Goal: Task Accomplishment & Management: Use online tool/utility

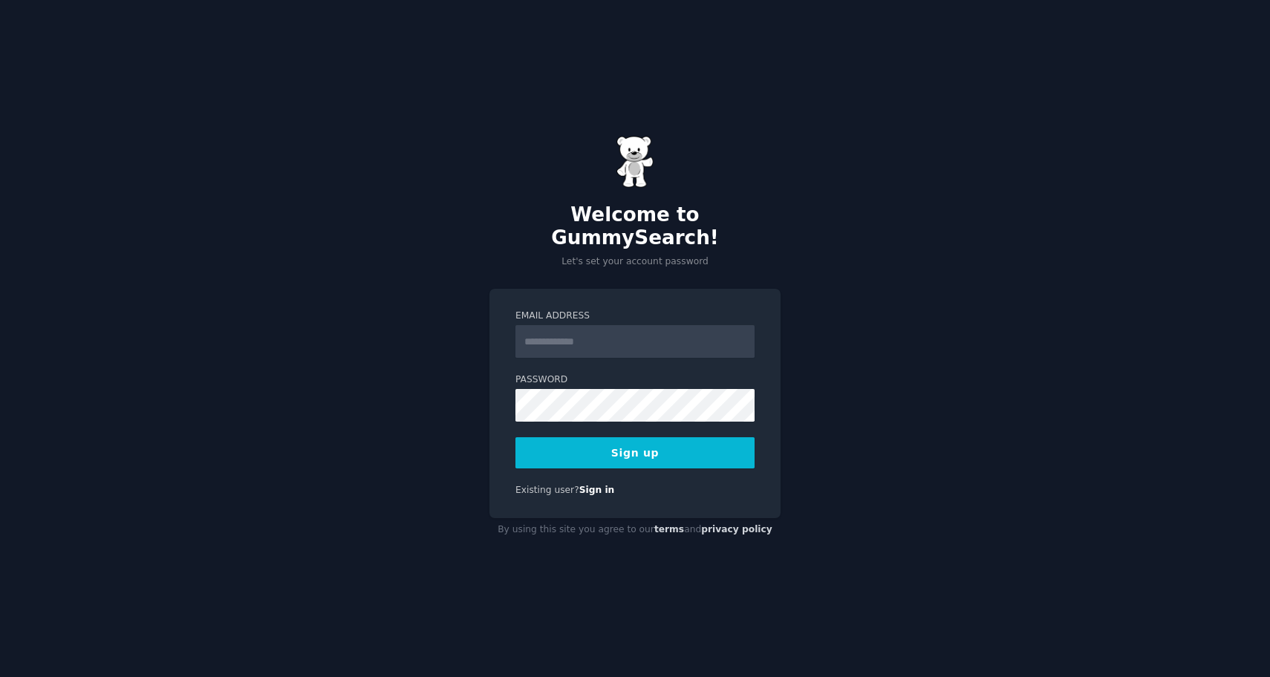
click at [565, 333] on input "Email Address" at bounding box center [634, 341] width 239 height 33
click at [682, 235] on h2 "Welcome to GummySearch!" at bounding box center [634, 226] width 291 height 47
click at [591, 485] on link "Sign in" at bounding box center [597, 490] width 36 height 10
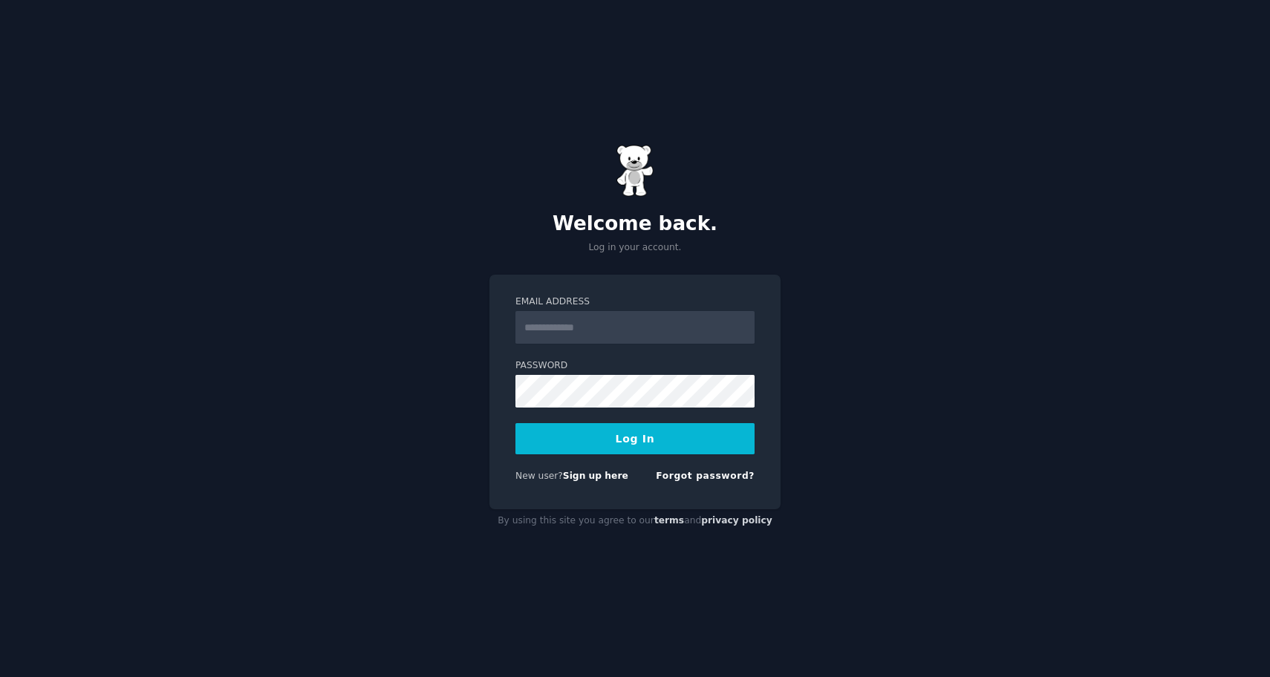
click at [636, 324] on input "Email Address" at bounding box center [634, 327] width 239 height 33
type input "**********"
click at [740, 358] on form "**********" at bounding box center [634, 392] width 239 height 193
click at [644, 438] on button "Log In" at bounding box center [634, 438] width 239 height 31
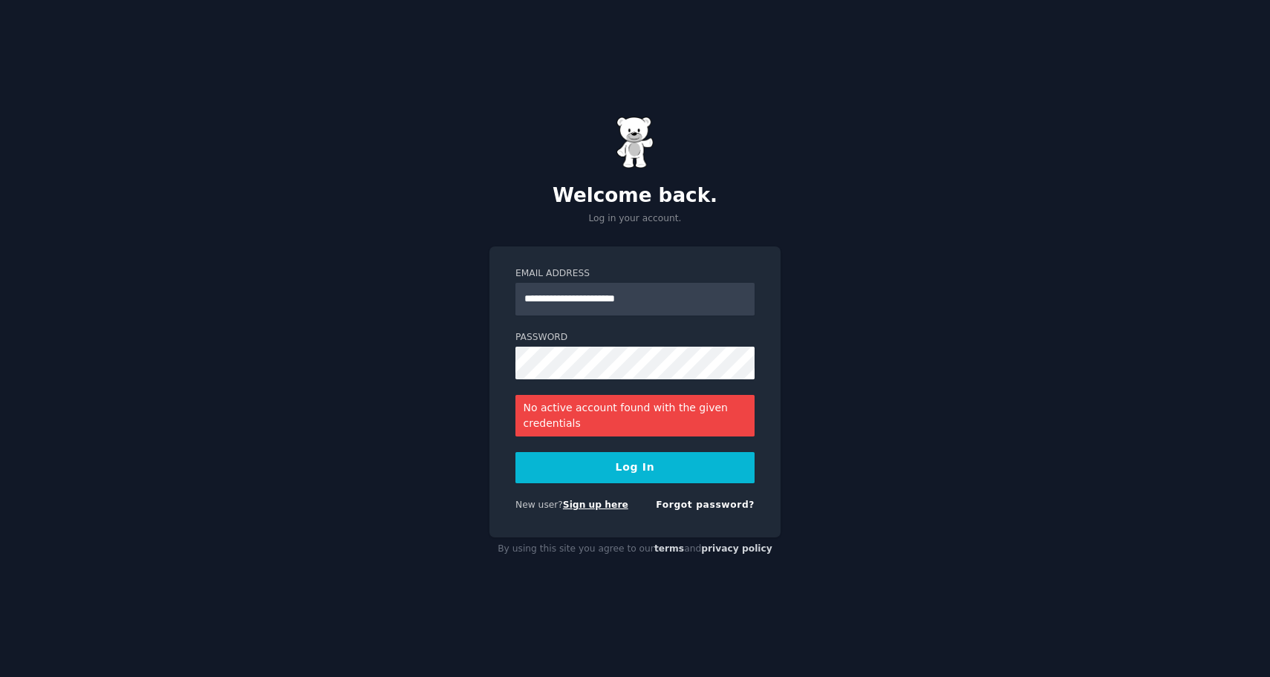
click at [567, 501] on link "Sign up here" at bounding box center [595, 505] width 65 height 10
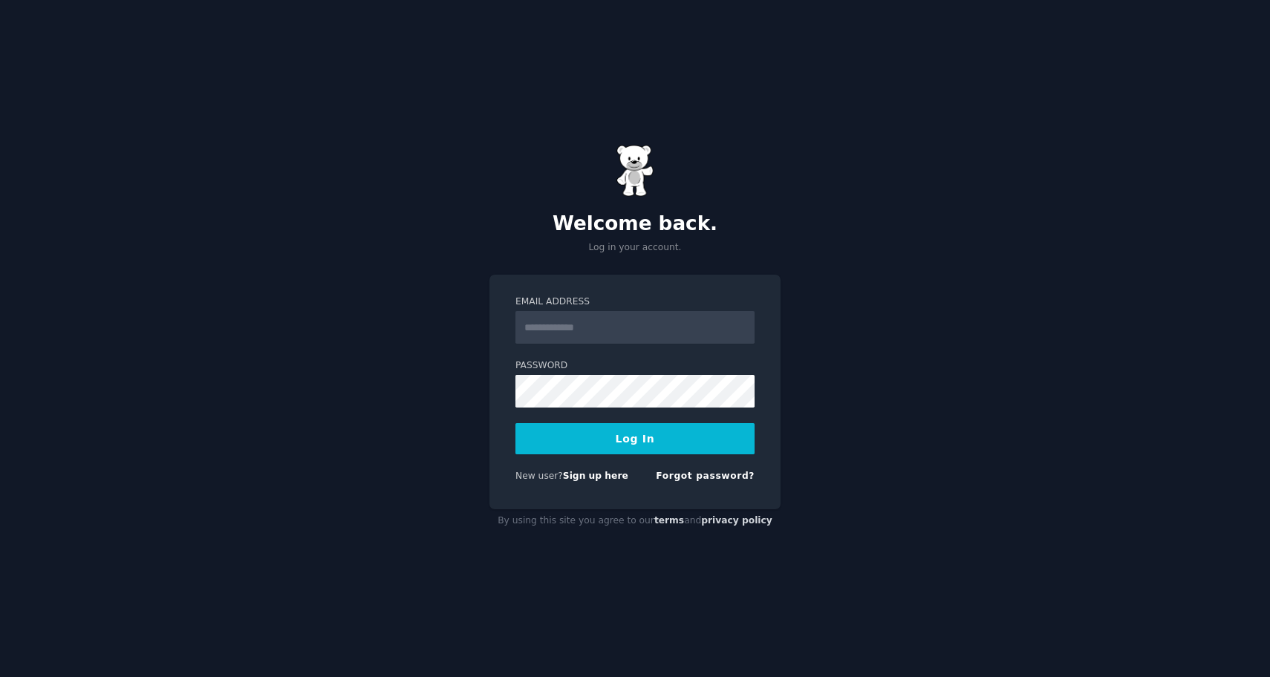
click at [588, 325] on input "Email Address" at bounding box center [634, 327] width 239 height 33
type input "**********"
click at [691, 475] on link "Forgot password?" at bounding box center [705, 476] width 99 height 10
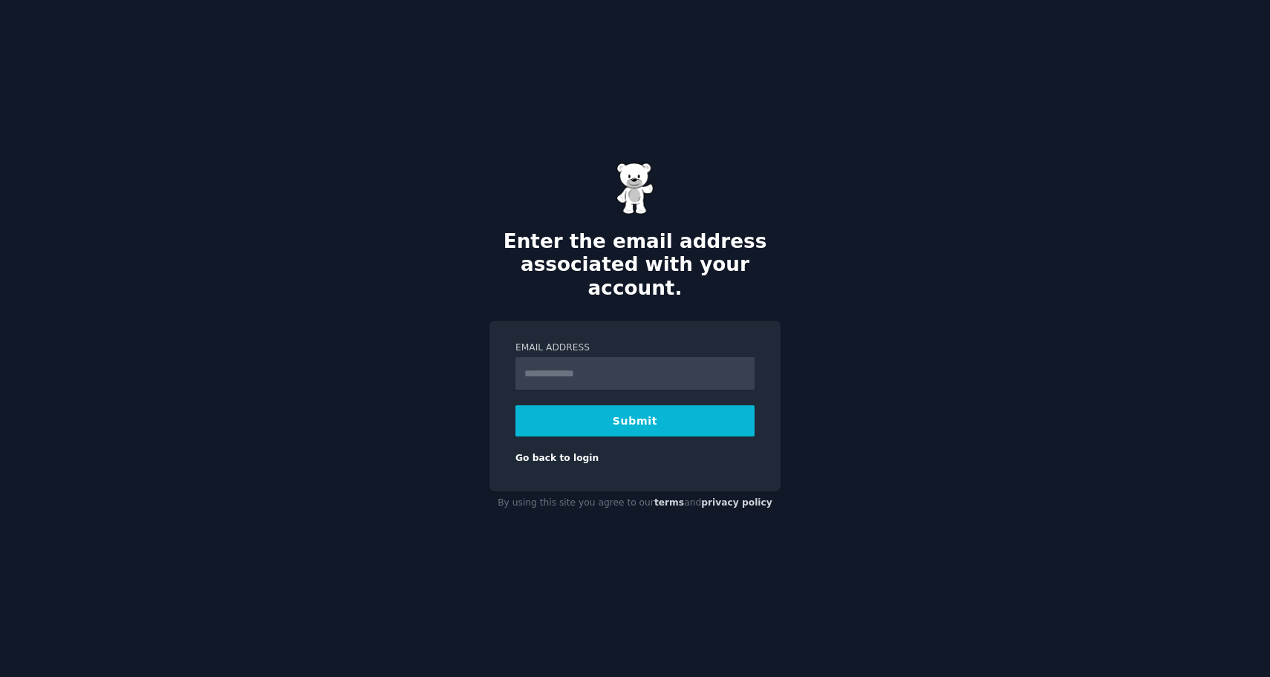
click at [645, 357] on input "Email Address" at bounding box center [634, 373] width 239 height 33
type input "**********"
click at [671, 411] on button "Submit" at bounding box center [634, 420] width 239 height 31
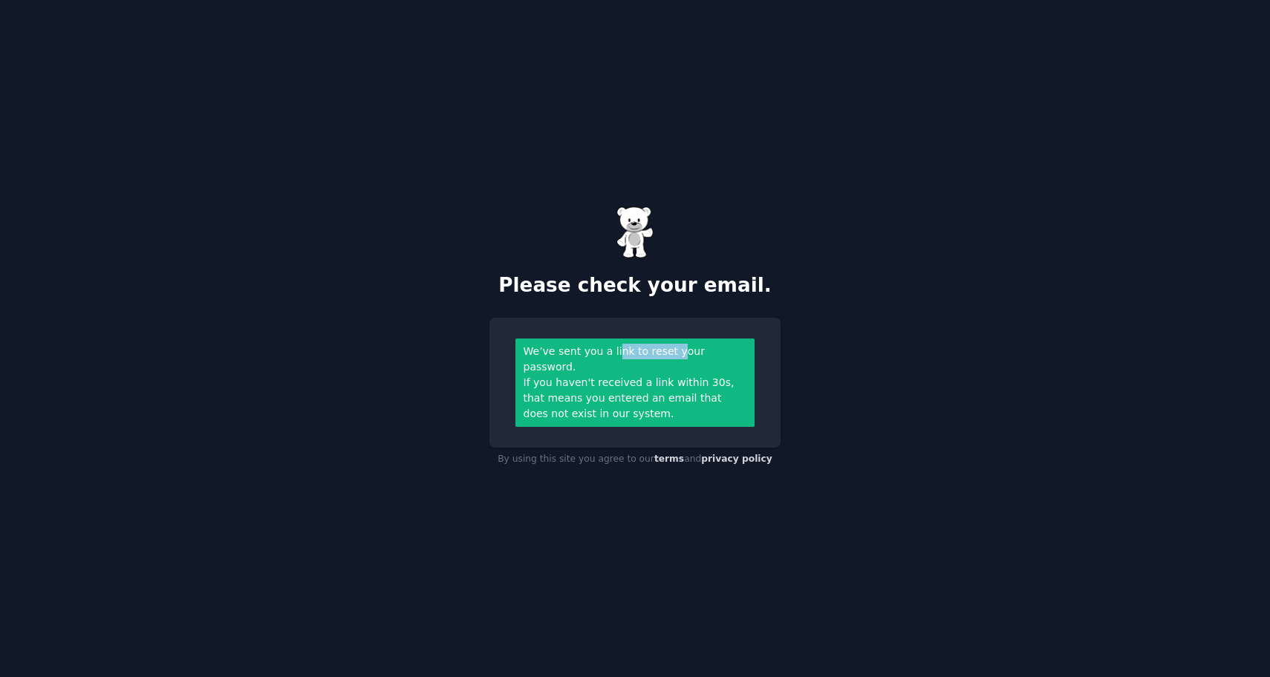
drag, startPoint x: 613, startPoint y: 356, endPoint x: 704, endPoint y: 359, distance: 90.6
click at [703, 358] on div "We’ve sent you a link to reset your password." at bounding box center [636, 359] width 224 height 31
drag, startPoint x: 563, startPoint y: 378, endPoint x: 676, endPoint y: 378, distance: 112.9
click at [676, 378] on div "If you haven't received a link within 30s, that means you entered an email that…" at bounding box center [636, 398] width 224 height 47
drag, startPoint x: 556, startPoint y: 394, endPoint x: 694, endPoint y: 394, distance: 137.4
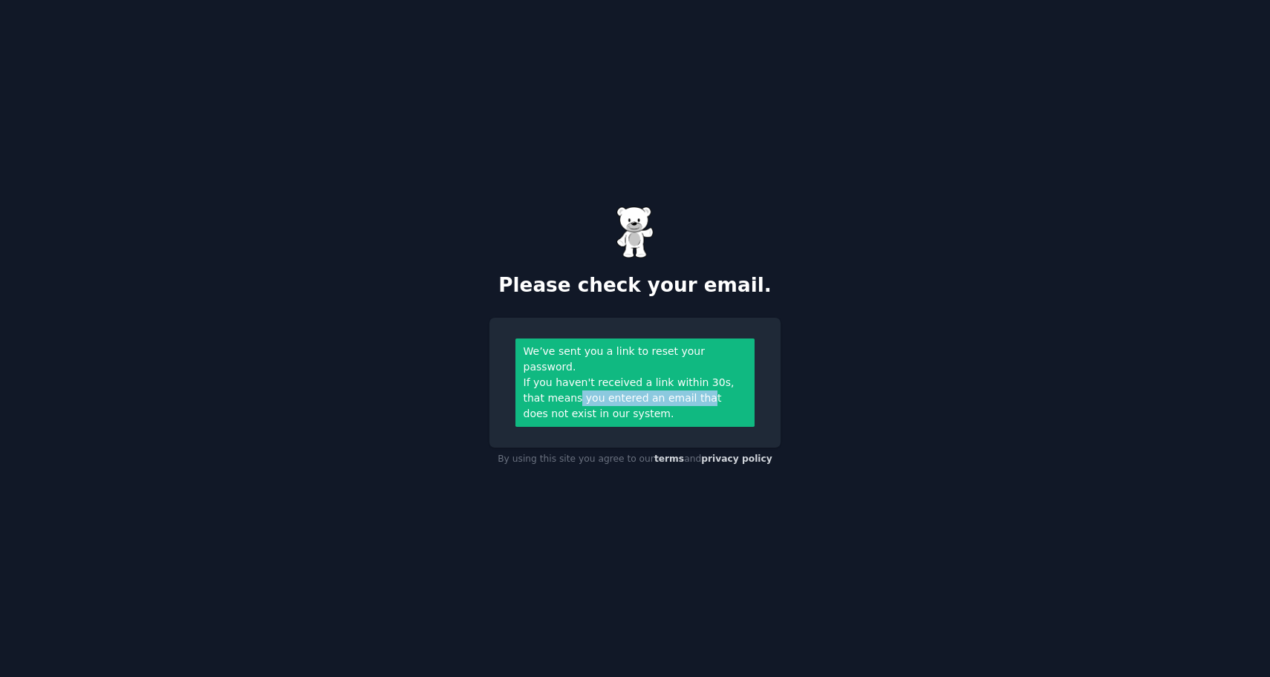
click at [694, 394] on div "If you haven't received a link within 30s, that means you entered an email that…" at bounding box center [636, 398] width 224 height 47
click at [841, 218] on div "Please check your email. We’ve sent you a link to reset your password. If you h…" at bounding box center [635, 338] width 1270 height 677
click at [549, 363] on div "We’ve sent you a link to reset your password." at bounding box center [636, 359] width 224 height 31
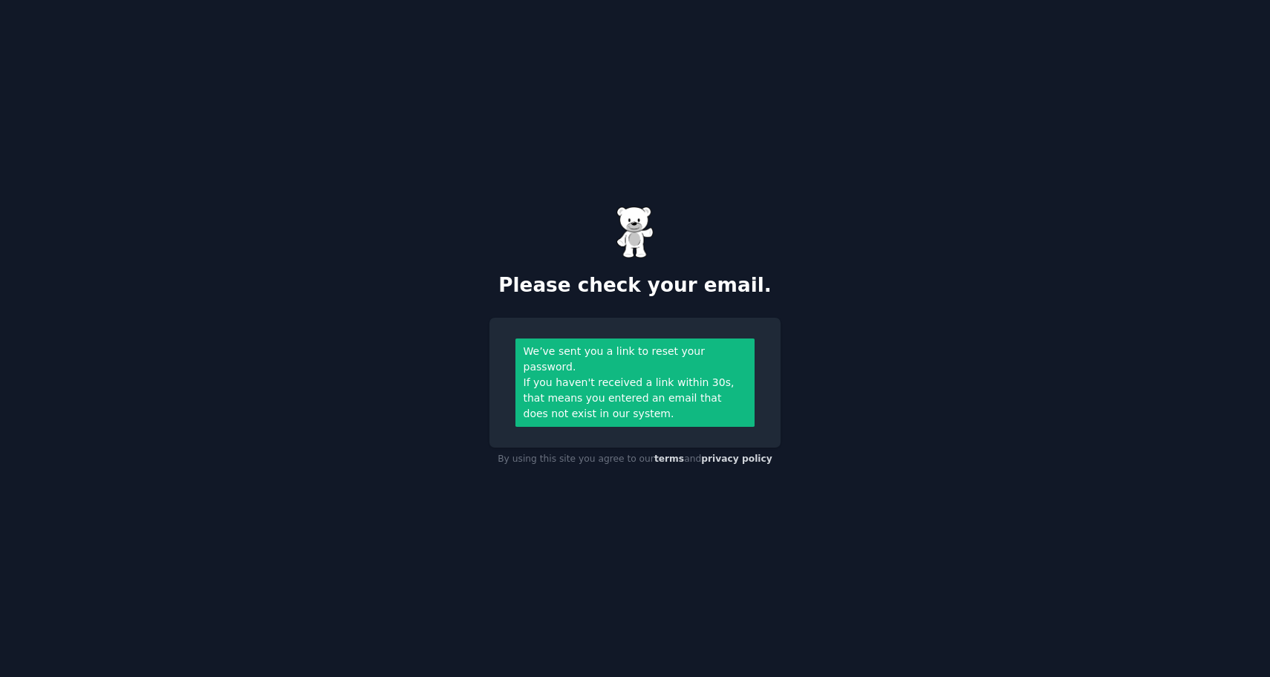
click at [609, 390] on div "If you haven't received a link within 30s, that means you entered an email that…" at bounding box center [636, 398] width 224 height 47
click at [587, 379] on div "If you haven't received a link within 30s, that means you entered an email that…" at bounding box center [636, 398] width 224 height 47
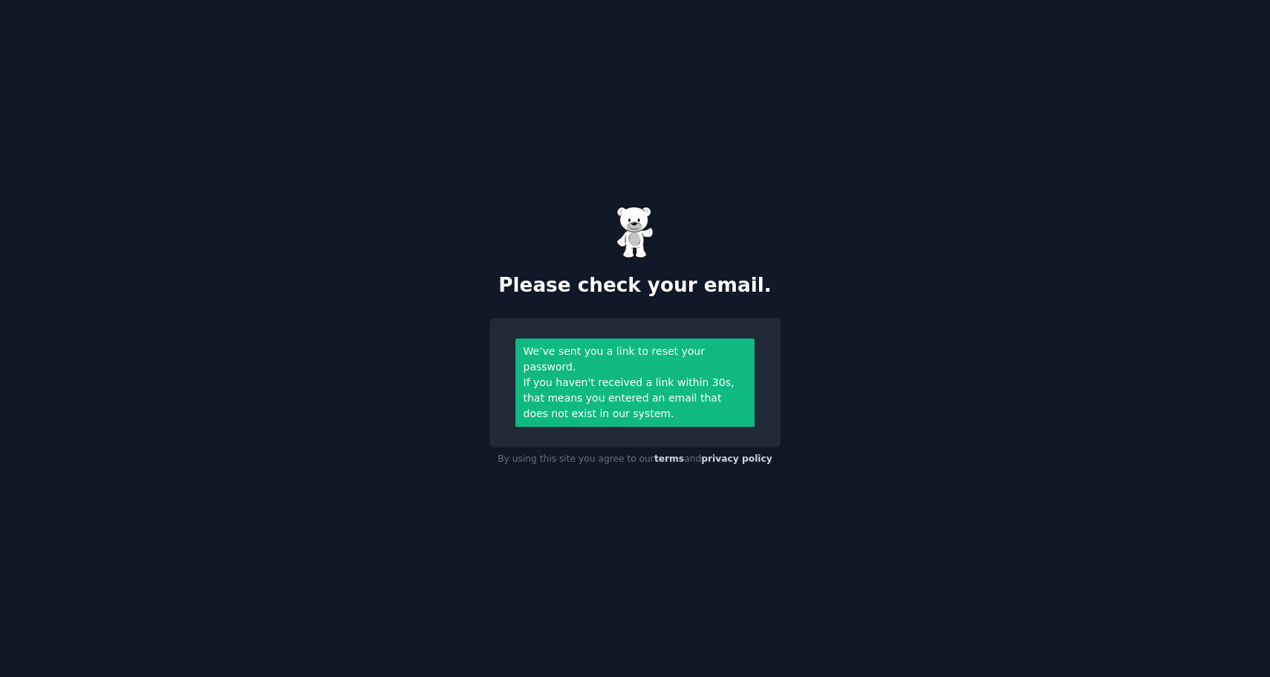
click at [635, 391] on div "If you haven't received a link within 30s, that means you entered an email that…" at bounding box center [636, 398] width 224 height 47
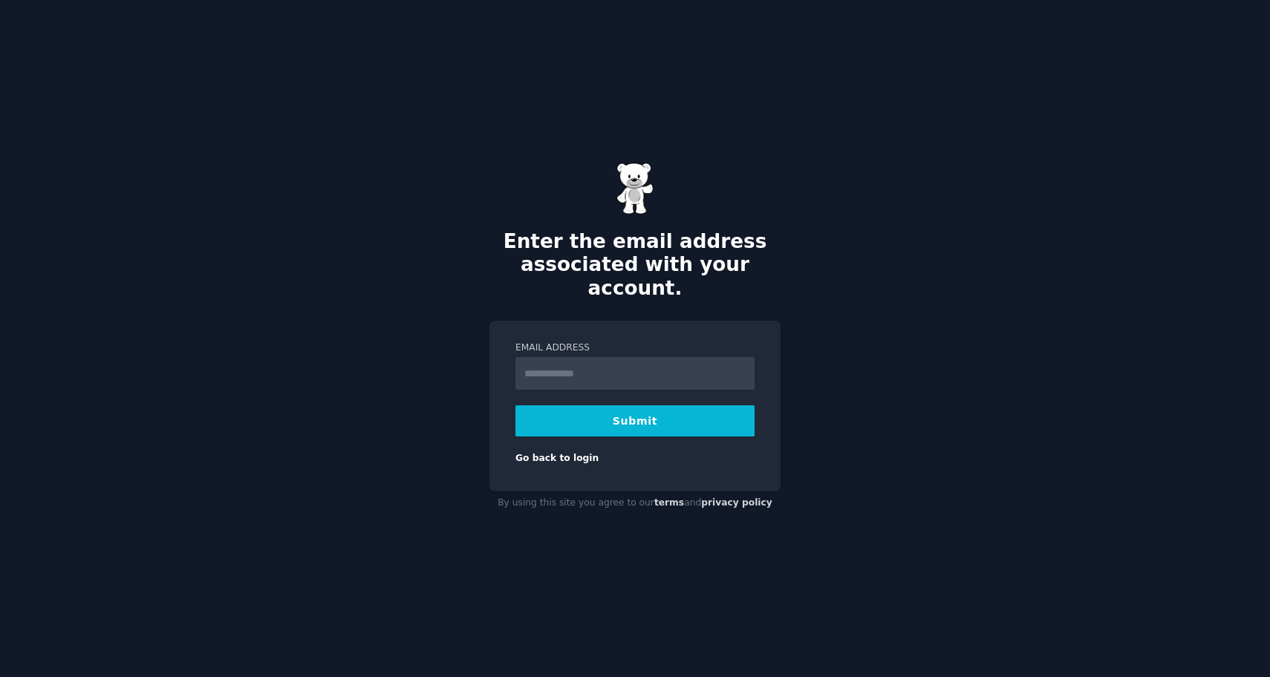
click at [586, 357] on input "Email Address" at bounding box center [634, 373] width 239 height 33
type input "**********"
click at [656, 407] on button "Submit" at bounding box center [634, 420] width 239 height 31
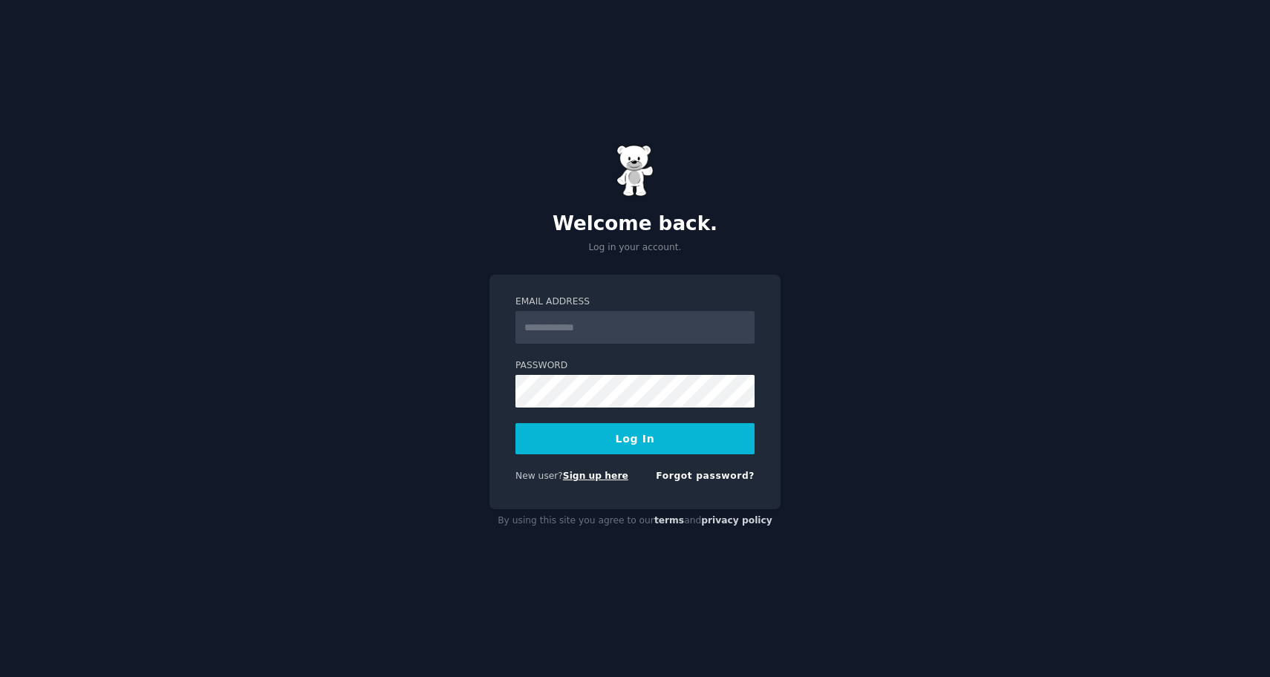
click at [596, 475] on link "Sign up here" at bounding box center [595, 476] width 65 height 10
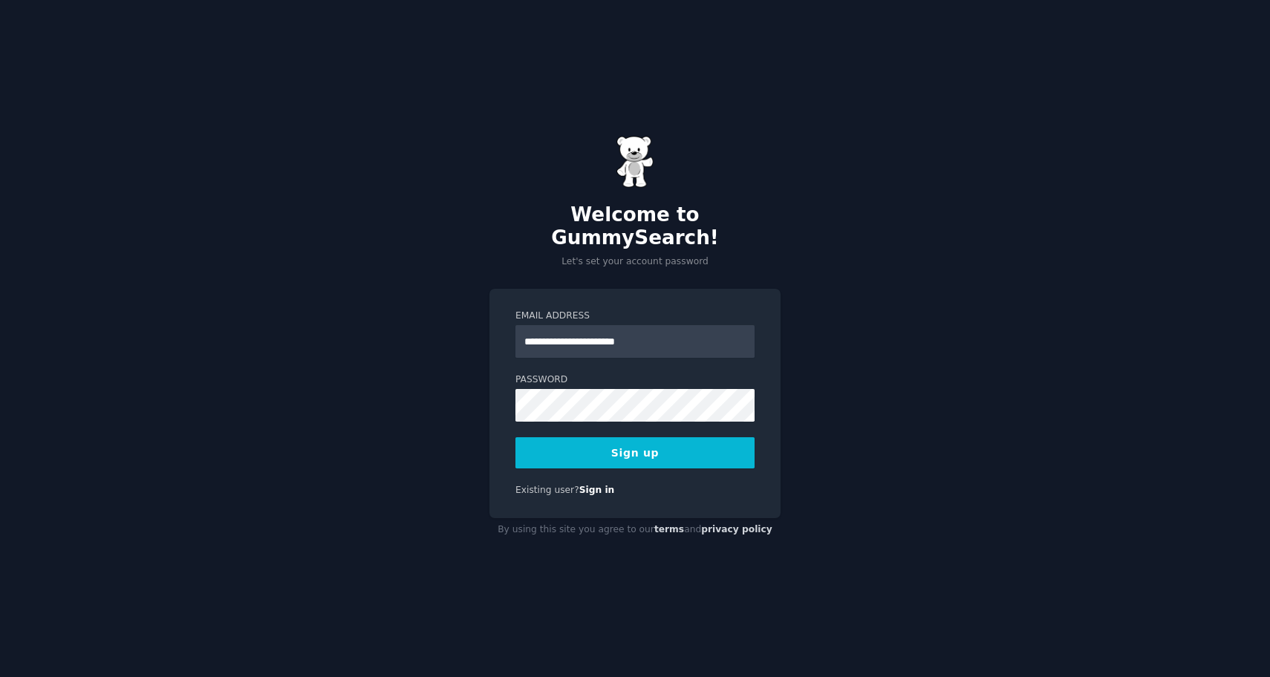
type input "**********"
click at [657, 437] on button "Sign up" at bounding box center [634, 452] width 239 height 31
click at [652, 438] on div "Sign up" at bounding box center [634, 452] width 239 height 31
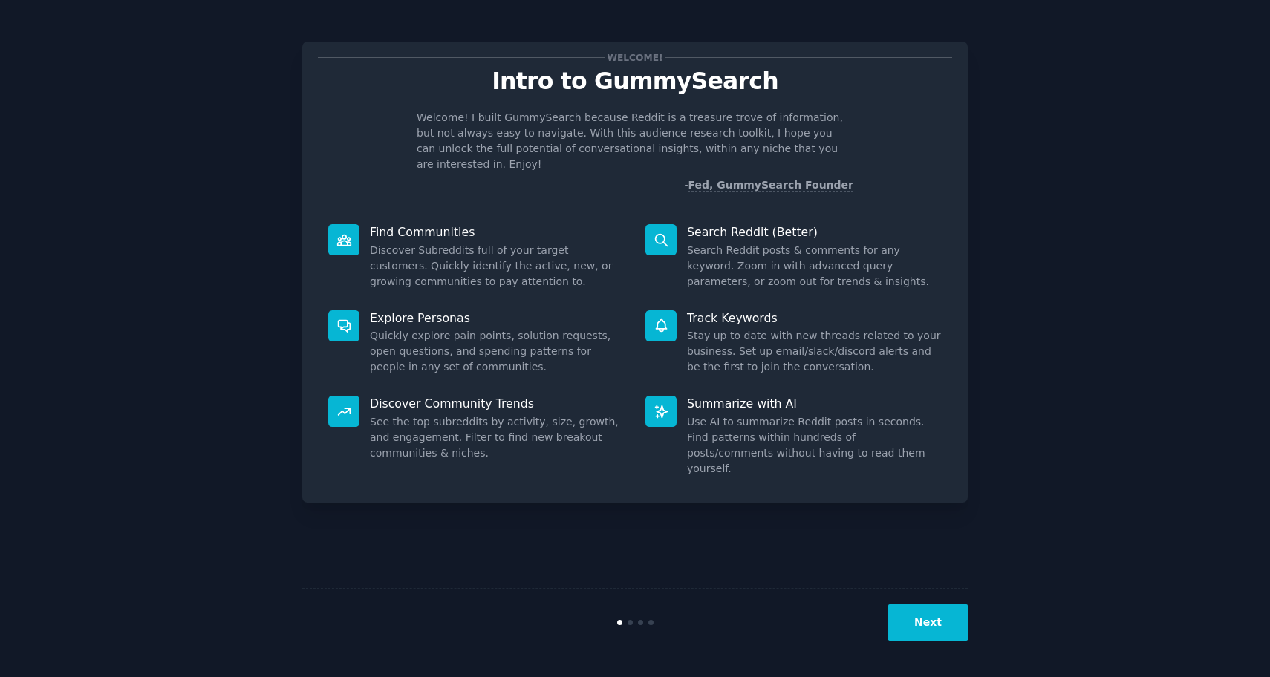
click at [913, 628] on button "Next" at bounding box center [927, 622] width 79 height 36
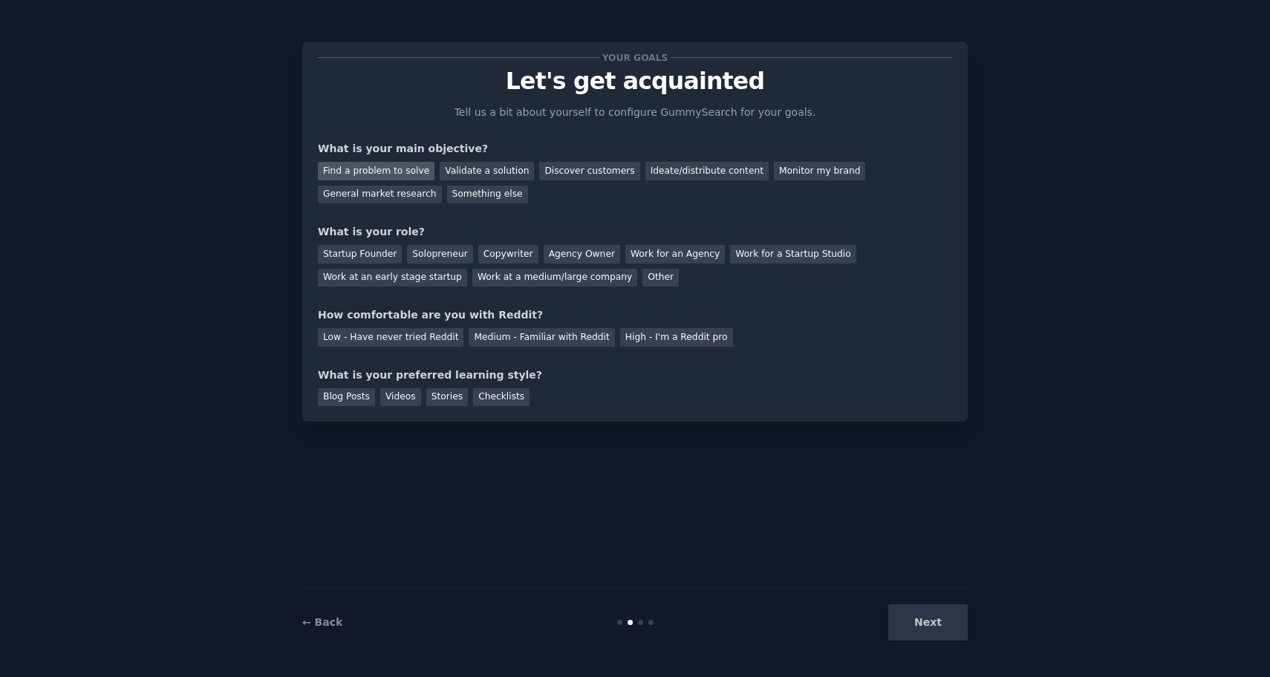
click at [394, 173] on div "Find a problem to solve" at bounding box center [376, 171] width 117 height 19
click at [483, 175] on div "Validate a solution" at bounding box center [487, 171] width 94 height 19
click at [401, 177] on div "Find a problem to solve" at bounding box center [376, 171] width 117 height 19
click at [377, 258] on div "Startup Founder" at bounding box center [360, 254] width 84 height 19
click at [438, 340] on div "Low - Have never tried Reddit" at bounding box center [391, 337] width 146 height 19
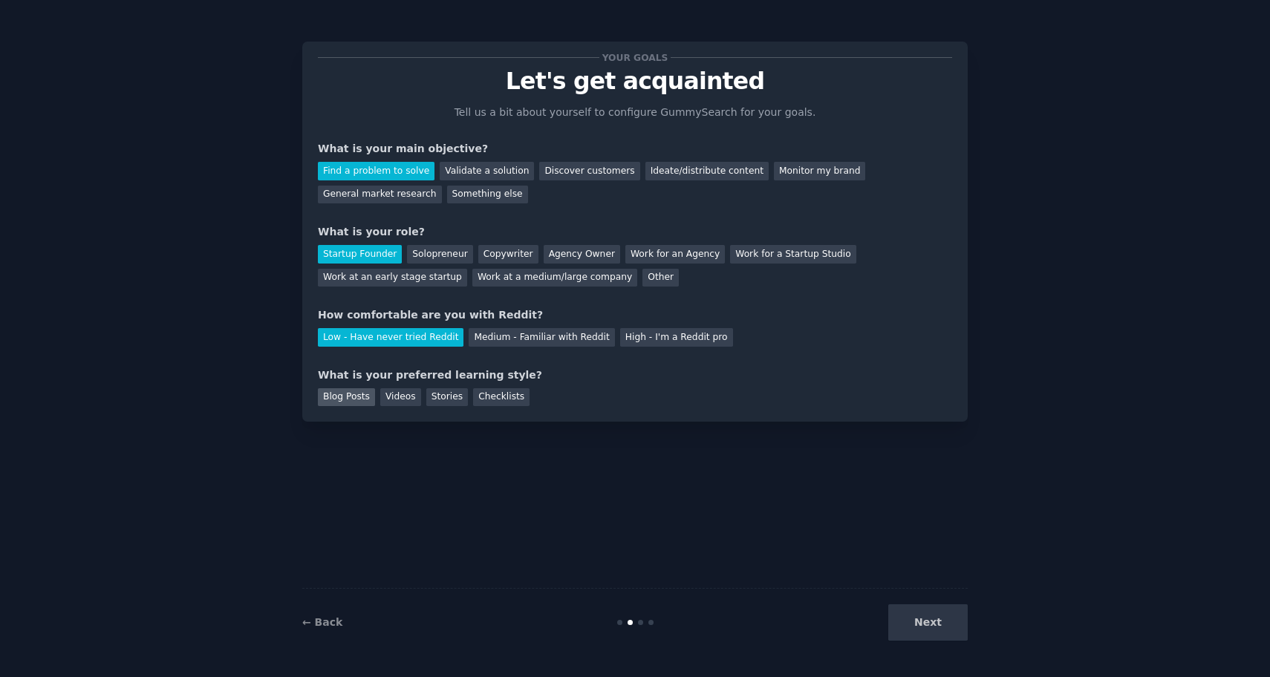
click at [354, 398] on div "Blog Posts" at bounding box center [346, 397] width 57 height 19
click at [907, 619] on button "Next" at bounding box center [927, 622] width 79 height 36
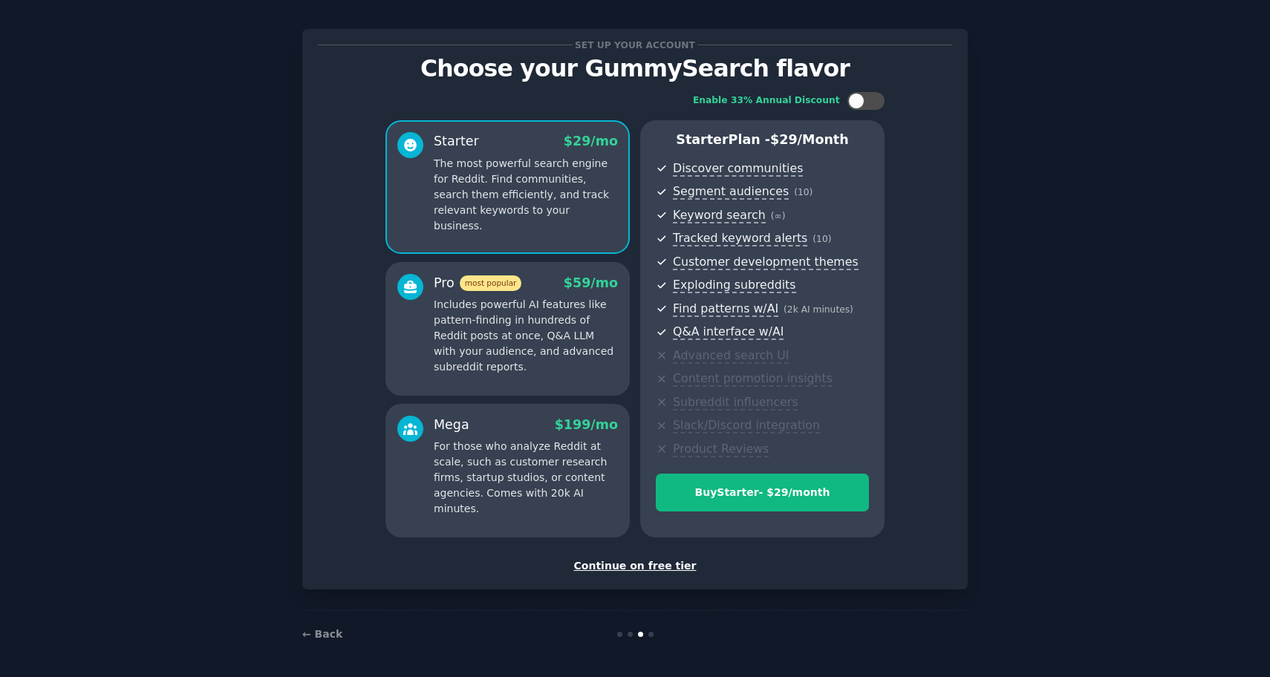
scroll to position [14, 0]
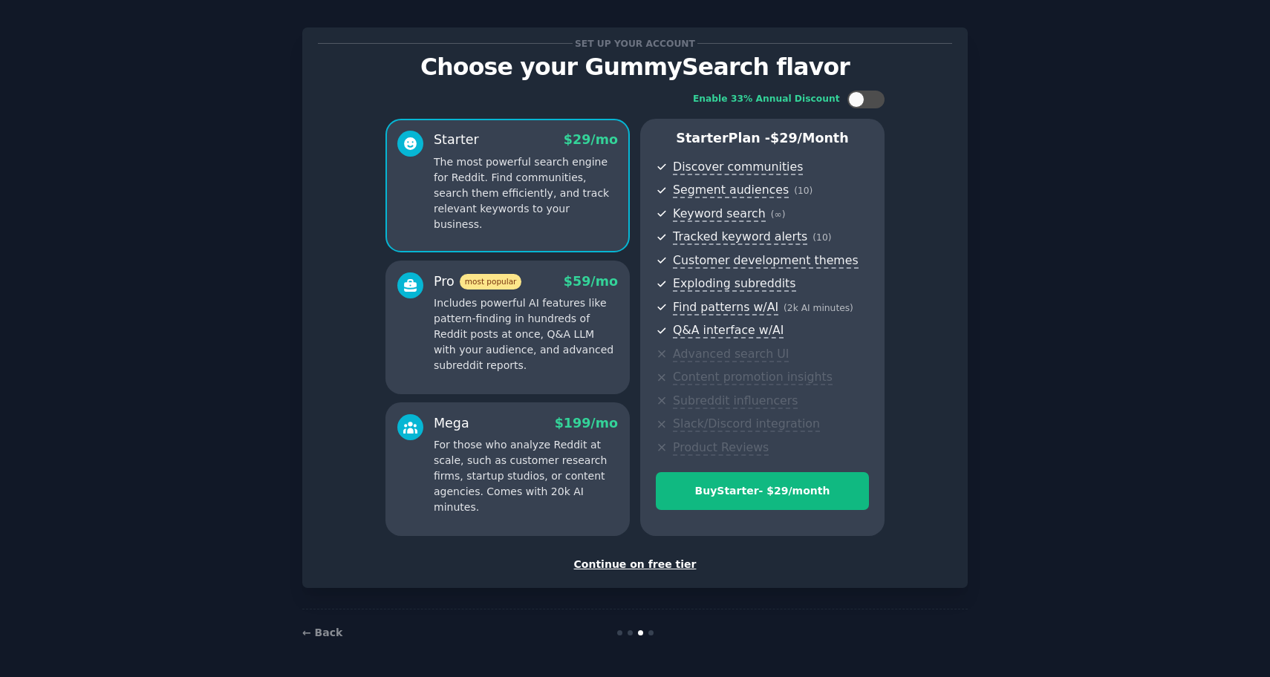
click at [648, 566] on div "Continue on free tier" at bounding box center [635, 565] width 634 height 16
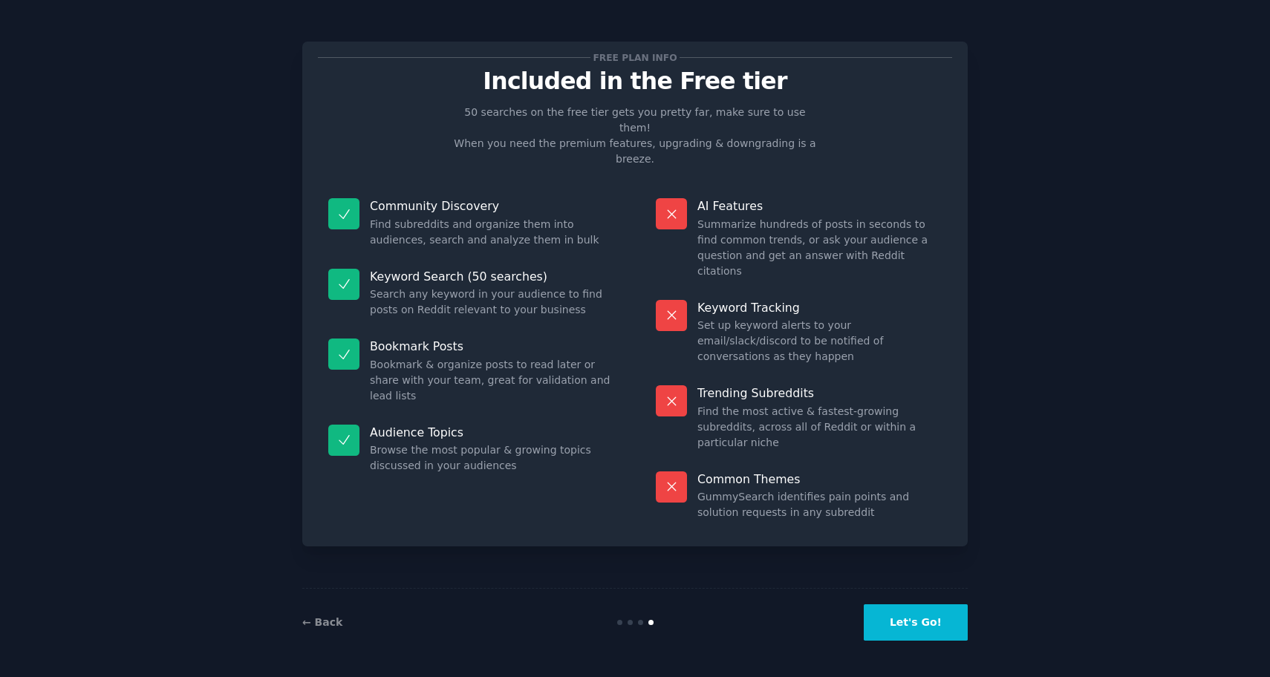
click at [912, 622] on button "Let's Go!" at bounding box center [916, 622] width 104 height 36
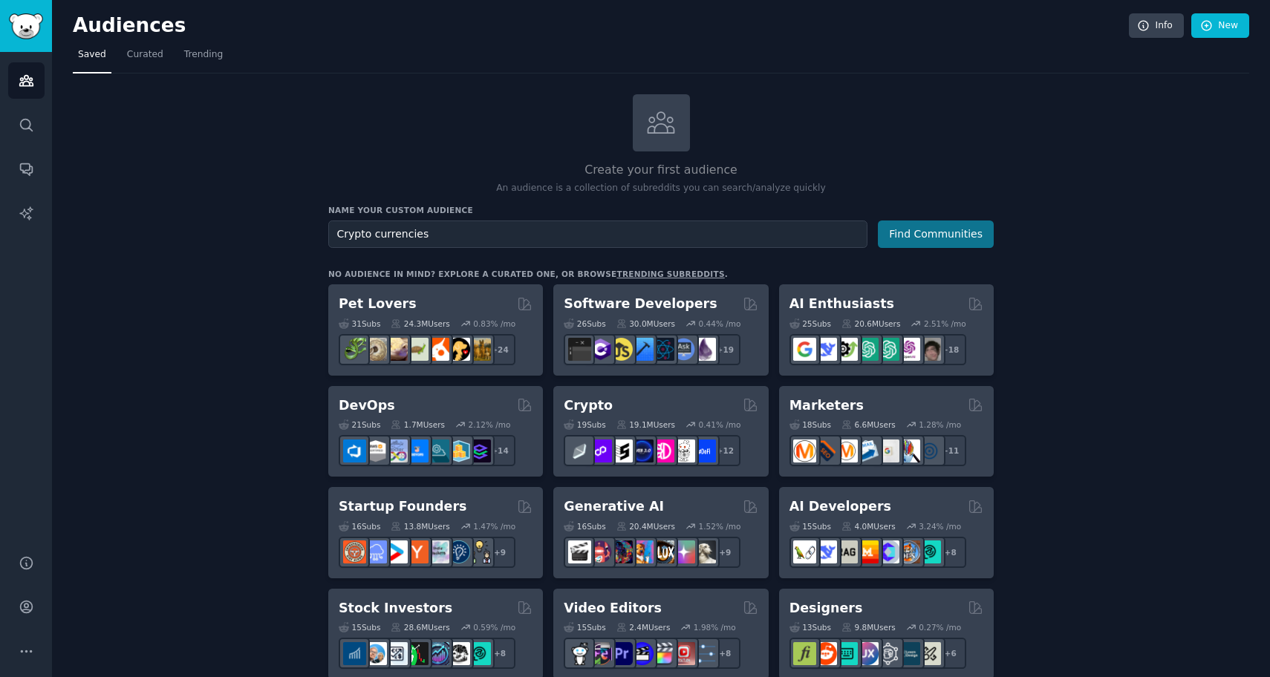
type input "Crypto currencies"
click at [916, 232] on button "Find Communities" at bounding box center [936, 234] width 116 height 27
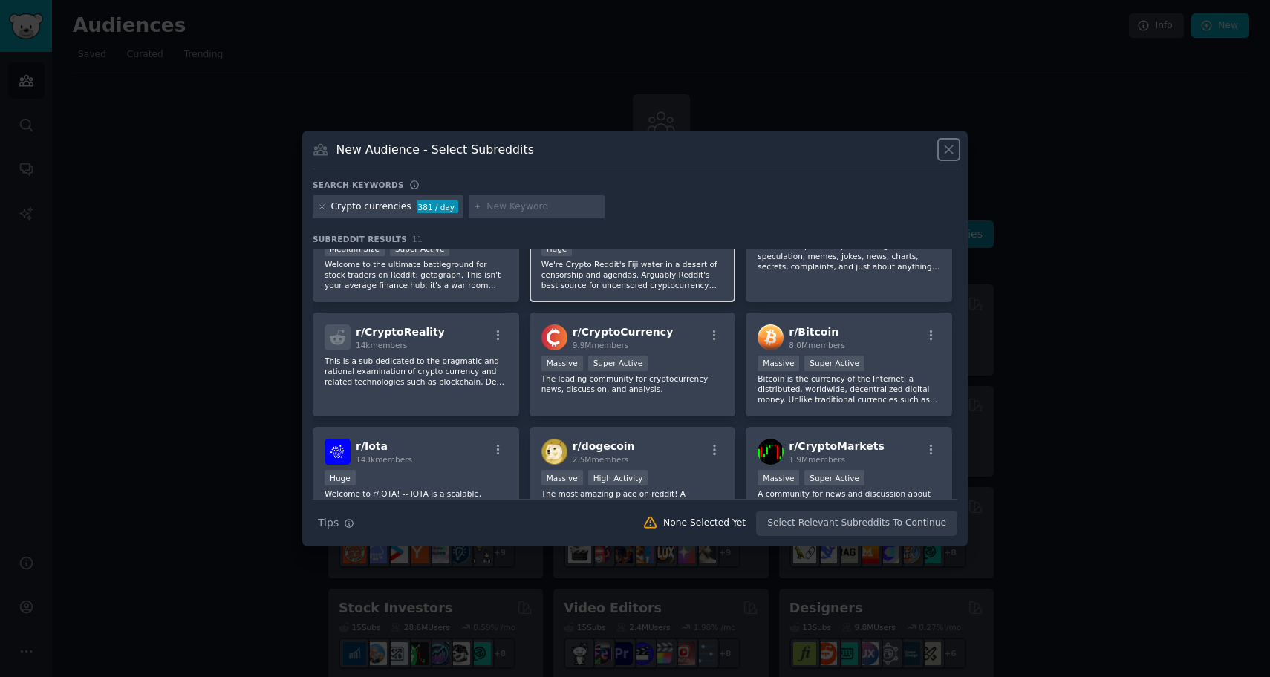
scroll to position [55, 0]
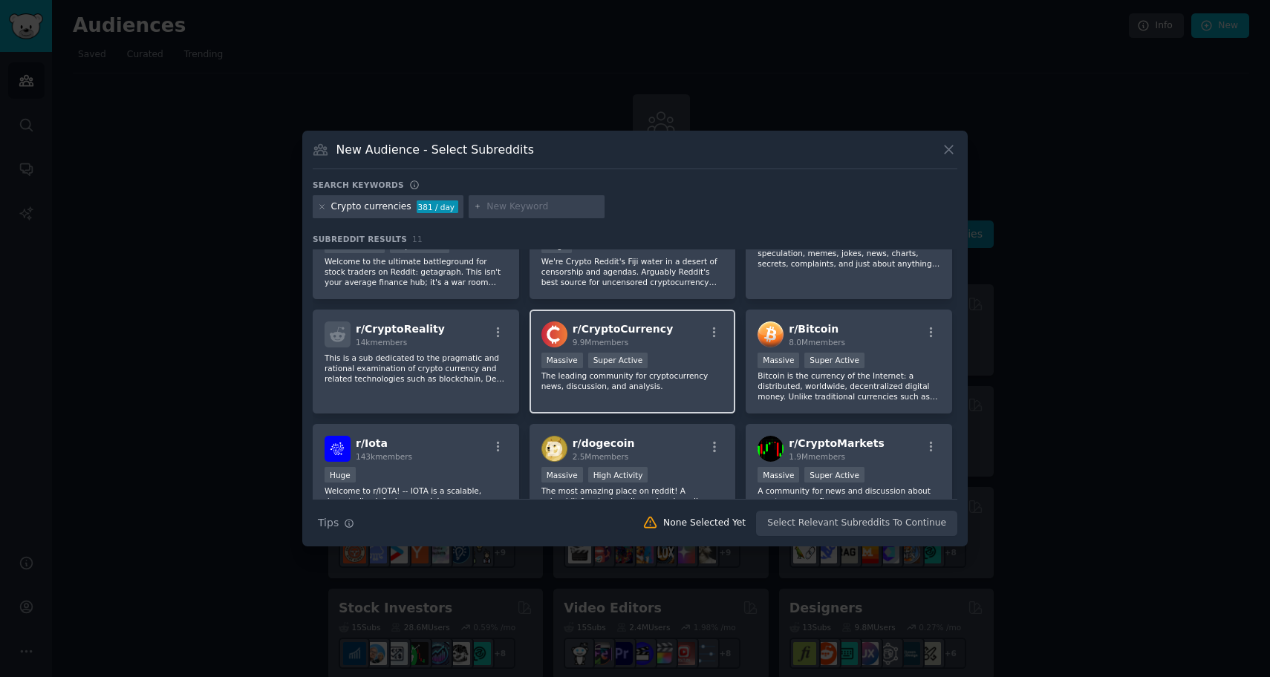
click at [680, 339] on div "r/ CryptoCurrency 9.9M members" at bounding box center [632, 335] width 183 height 26
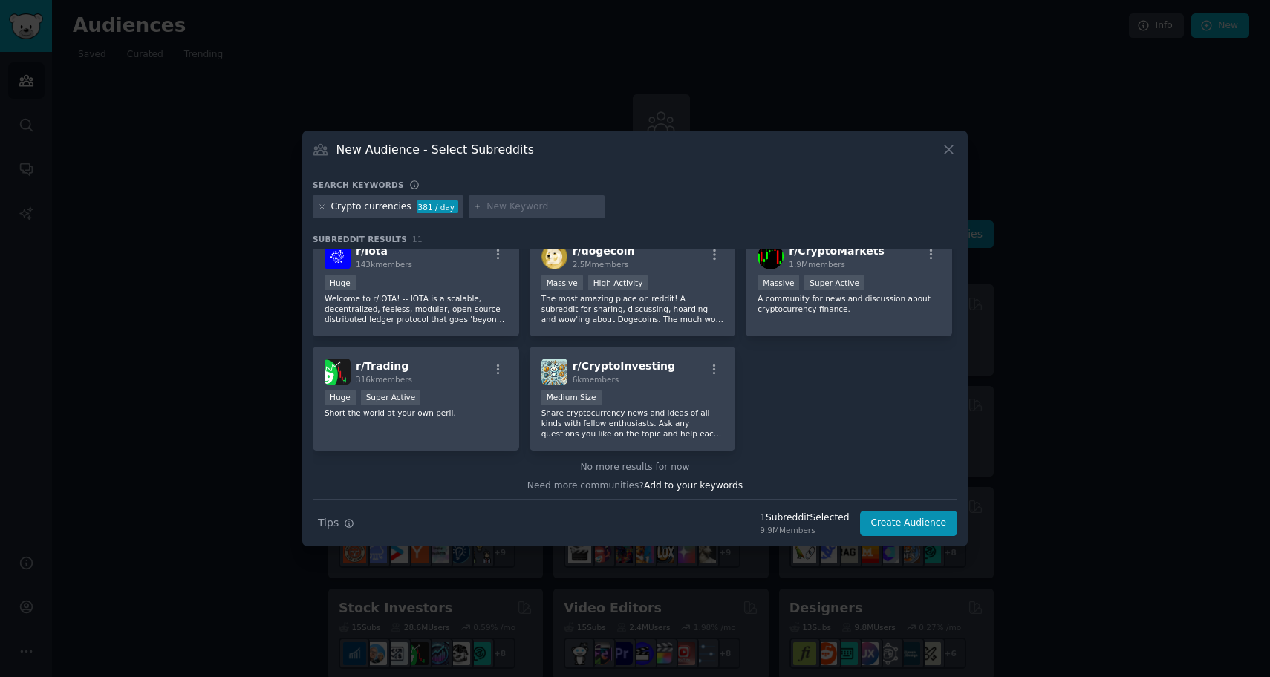
scroll to position [251, 0]
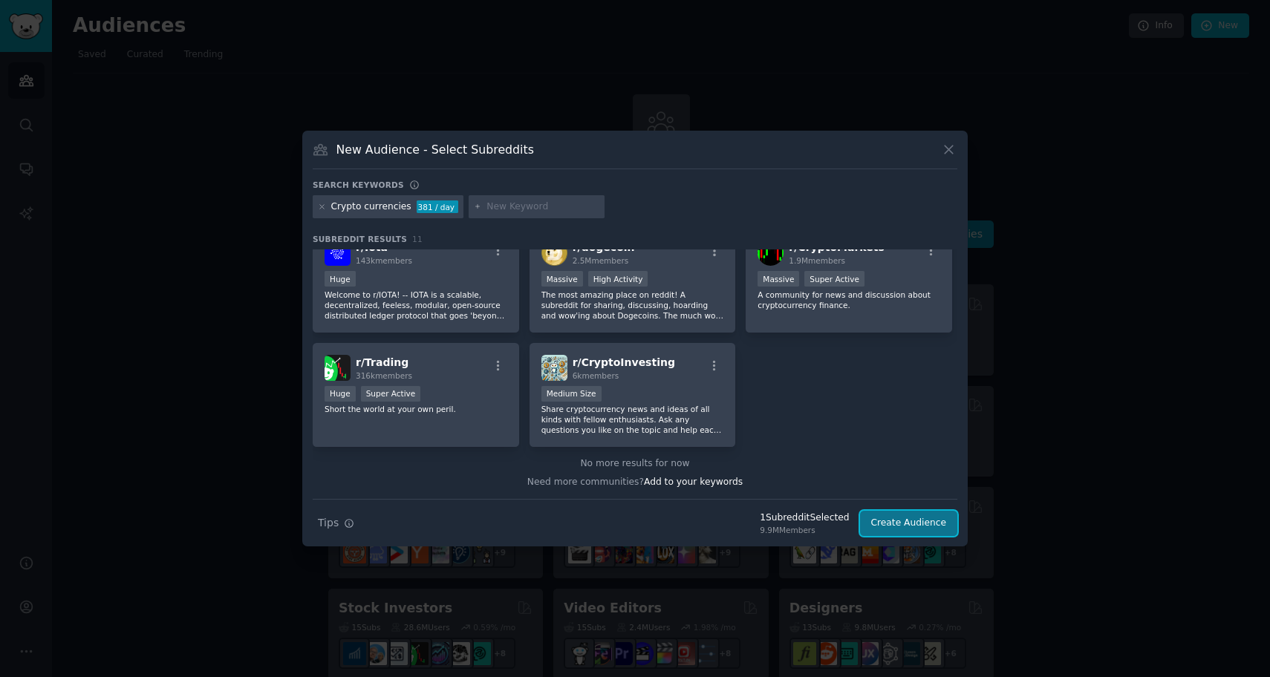
click at [882, 520] on button "Create Audience" at bounding box center [909, 523] width 98 height 25
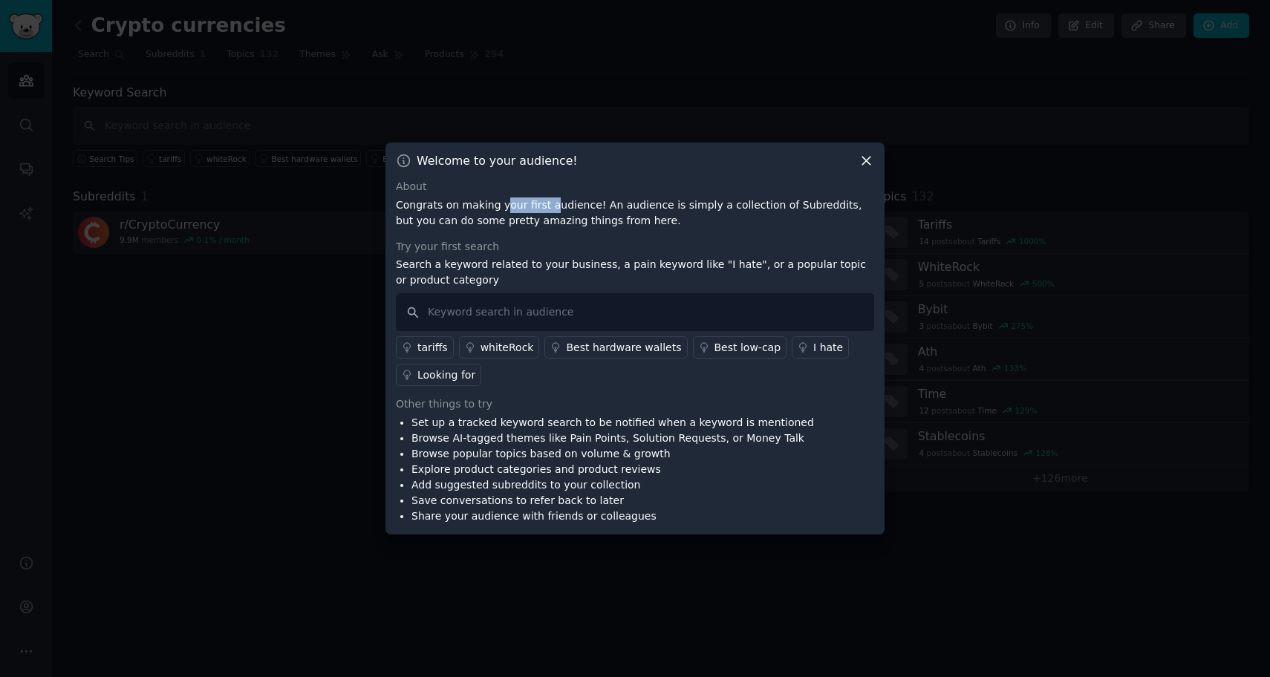
drag, startPoint x: 500, startPoint y: 206, endPoint x: 571, endPoint y: 210, distance: 71.4
click at [572, 209] on p "Congrats on making your first audience! An audience is simply a collection of S…" at bounding box center [635, 213] width 478 height 31
drag, startPoint x: 421, startPoint y: 270, endPoint x: 492, endPoint y: 270, distance: 70.5
click at [492, 270] on p "Search a keyword related to your business, a pain keyword like "I hate", or a p…" at bounding box center [635, 272] width 478 height 31
click at [552, 273] on p "Search a keyword related to your business, a pain keyword like "I hate", or a p…" at bounding box center [635, 272] width 478 height 31
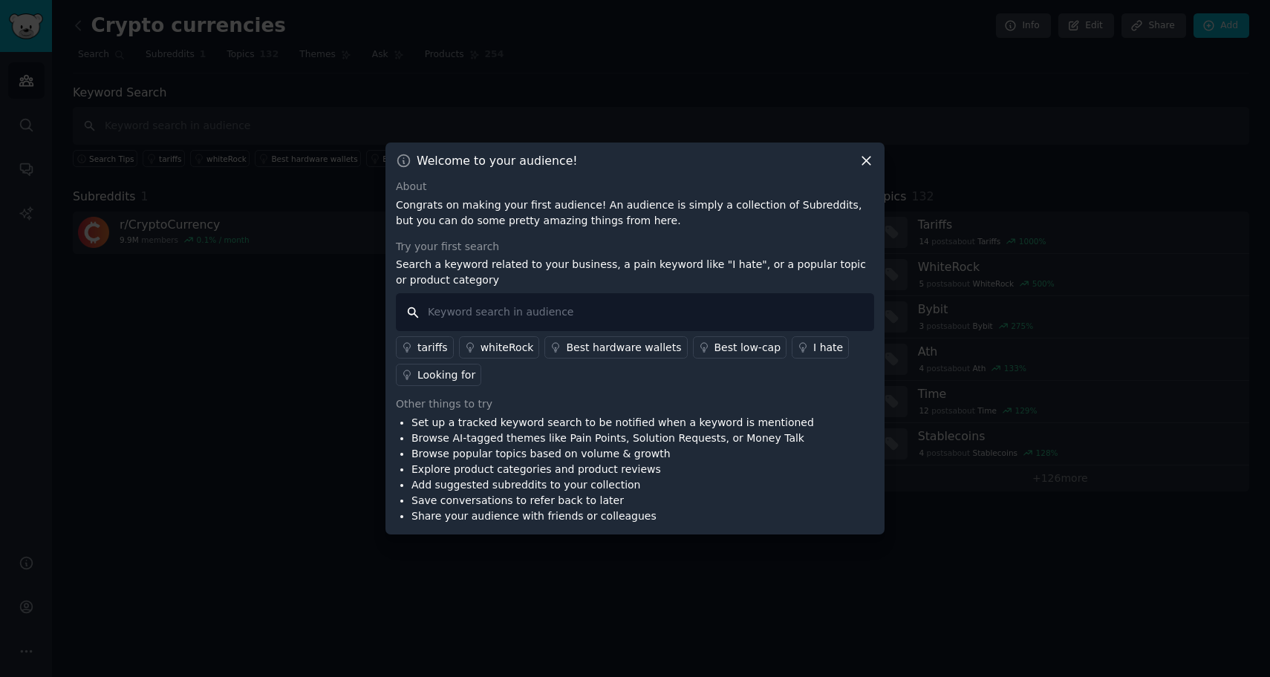
click at [527, 316] on input "text" at bounding box center [635, 312] width 478 height 38
click at [572, 278] on p "Search a keyword related to your business, a pain keyword like "I hate", or a p…" at bounding box center [635, 272] width 478 height 31
click at [562, 305] on input "text" at bounding box center [635, 312] width 478 height 38
type input "i"
click at [576, 313] on input "text" at bounding box center [635, 312] width 478 height 38
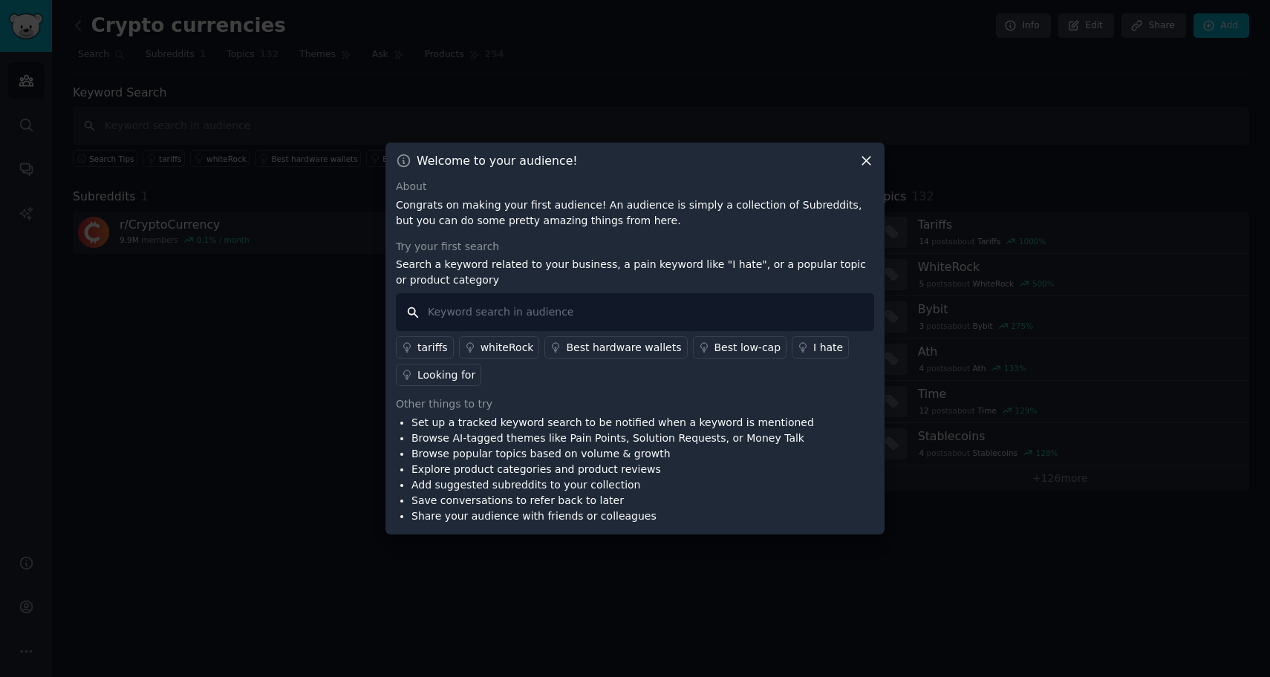
paste input "Anyone know how"
type input "Anyone know how"
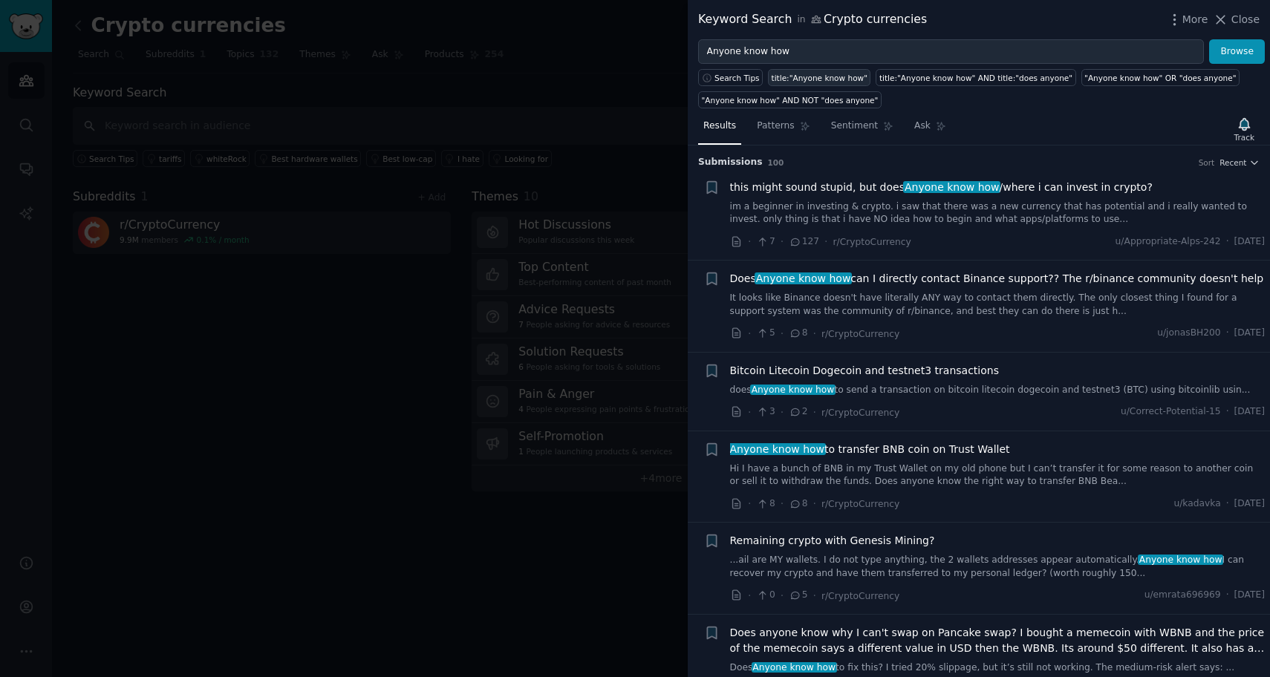
click at [824, 78] on div "title:"Anyone know how"" at bounding box center [820, 78] width 96 height 10
type input "title:"Anyone know how""
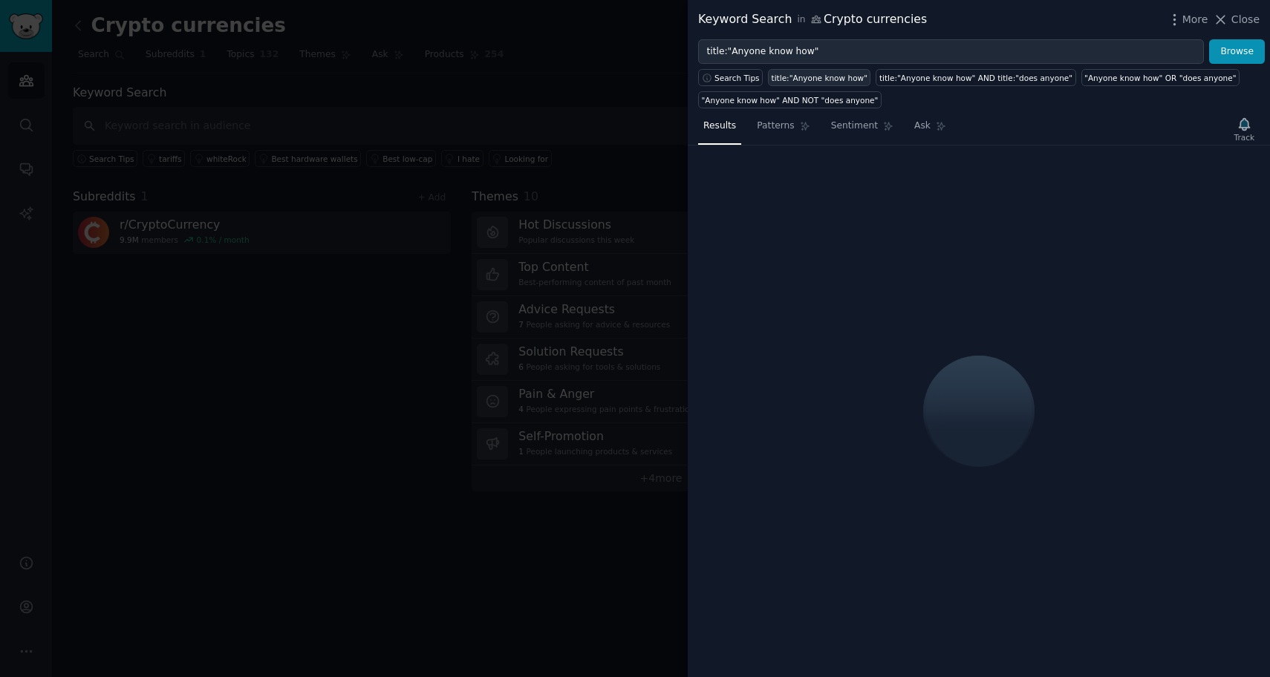
click at [829, 80] on div "title:"Anyone know how"" at bounding box center [820, 78] width 96 height 10
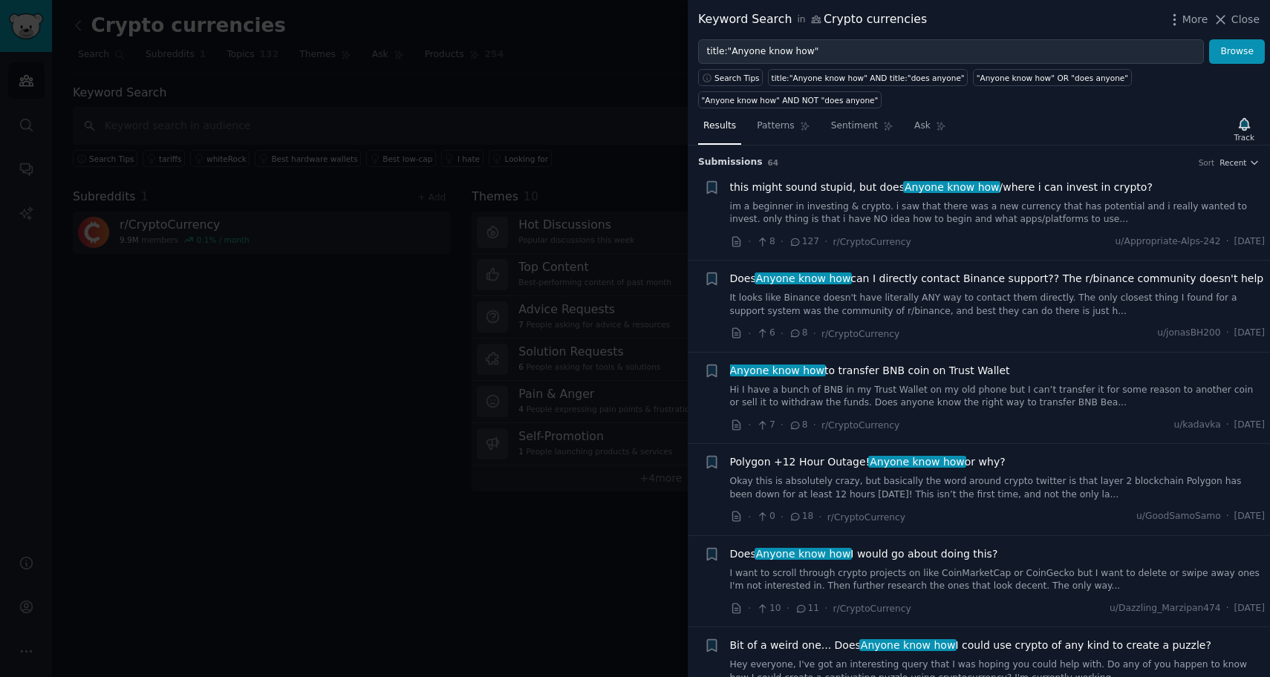
click at [1046, 186] on span "this might sound stupid, but does Anyone know how /where i can invest in crypto?" at bounding box center [941, 188] width 423 height 16
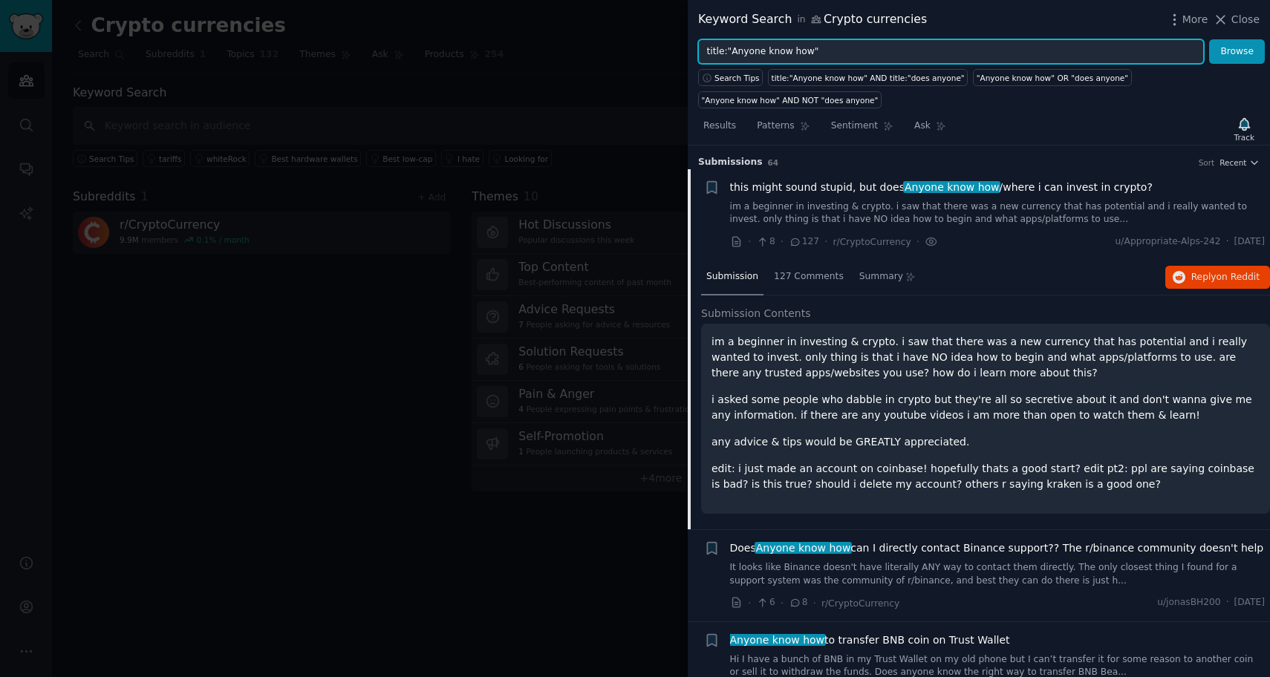
click at [964, 45] on input "title:"Anyone know how"" at bounding box center [951, 51] width 506 height 25
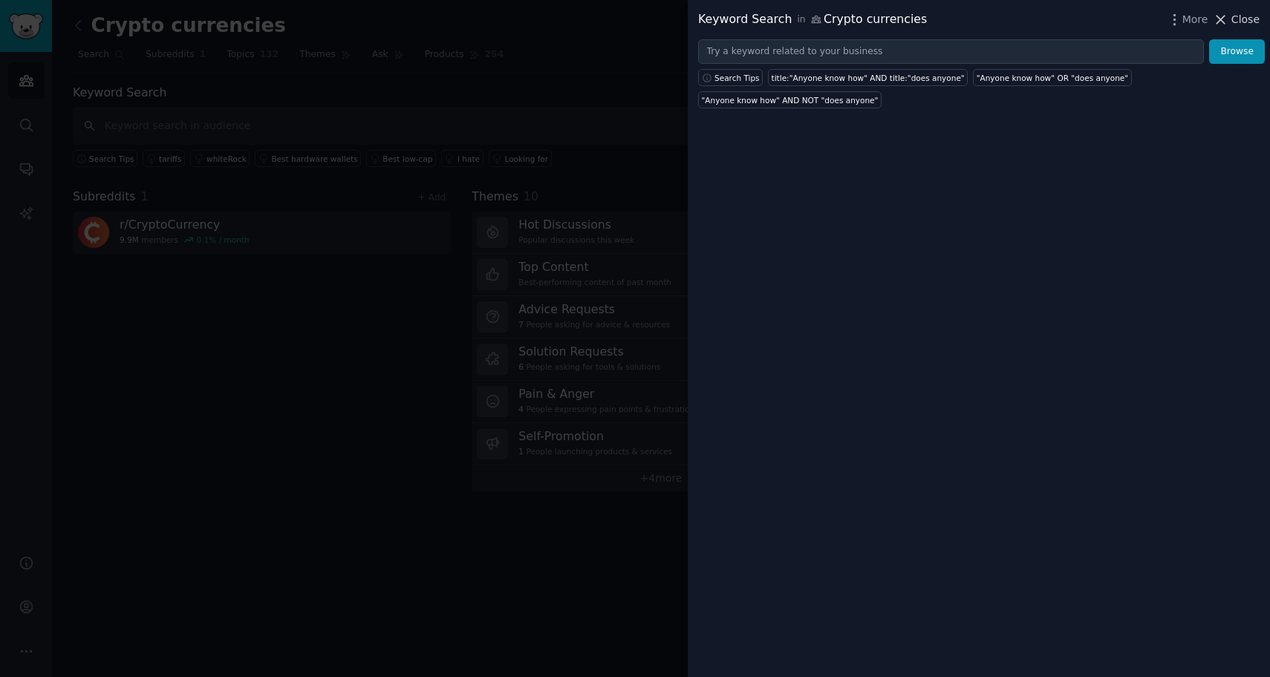
click at [1243, 14] on span "Close" at bounding box center [1245, 20] width 28 height 16
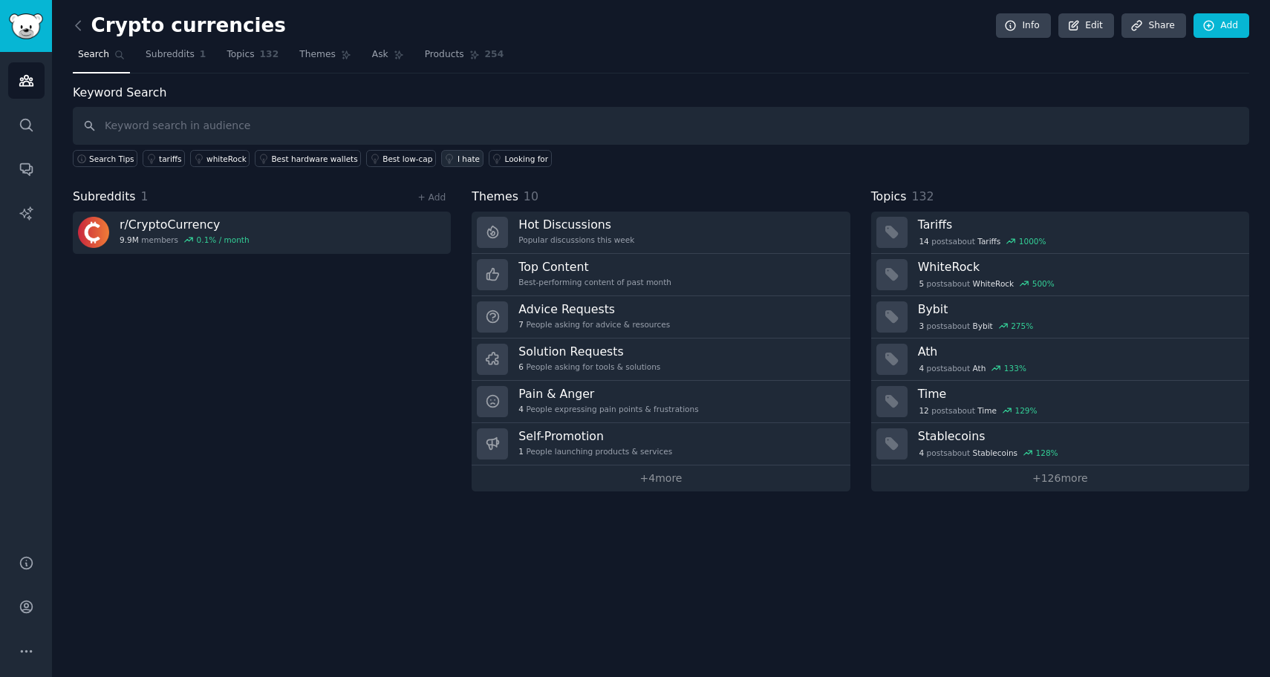
click at [457, 162] on div "I hate" at bounding box center [468, 159] width 22 height 10
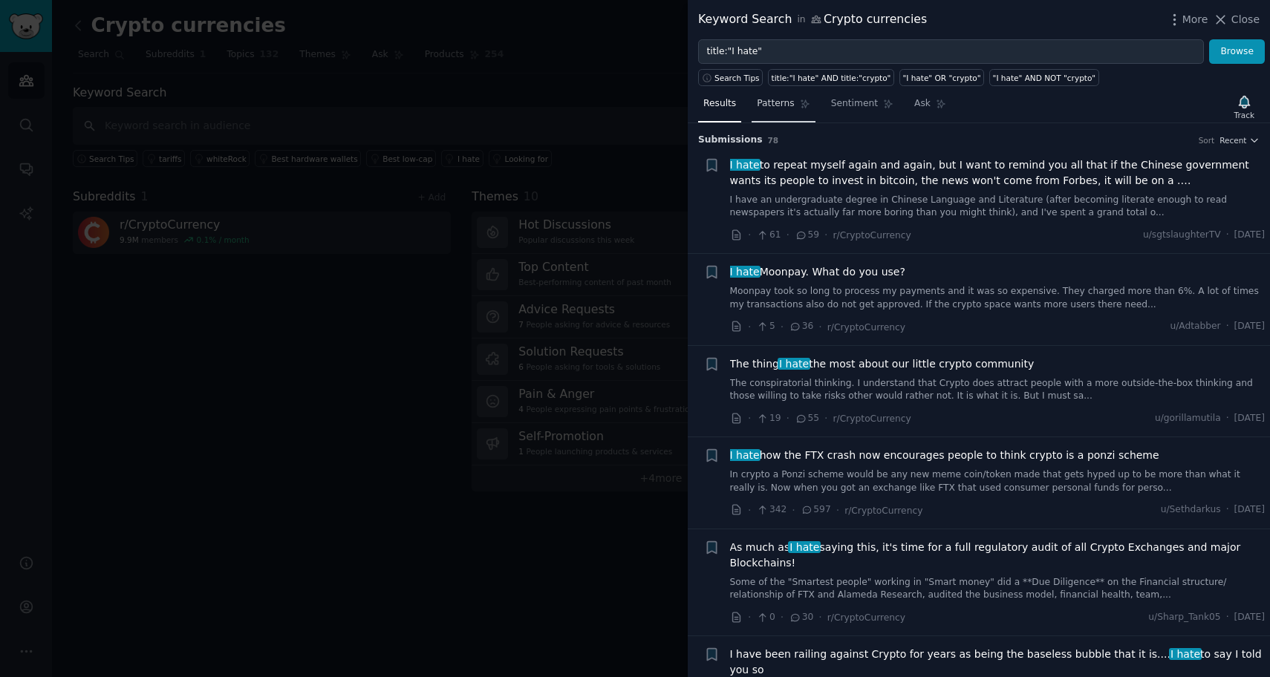
click at [772, 102] on span "Patterns" at bounding box center [775, 103] width 37 height 13
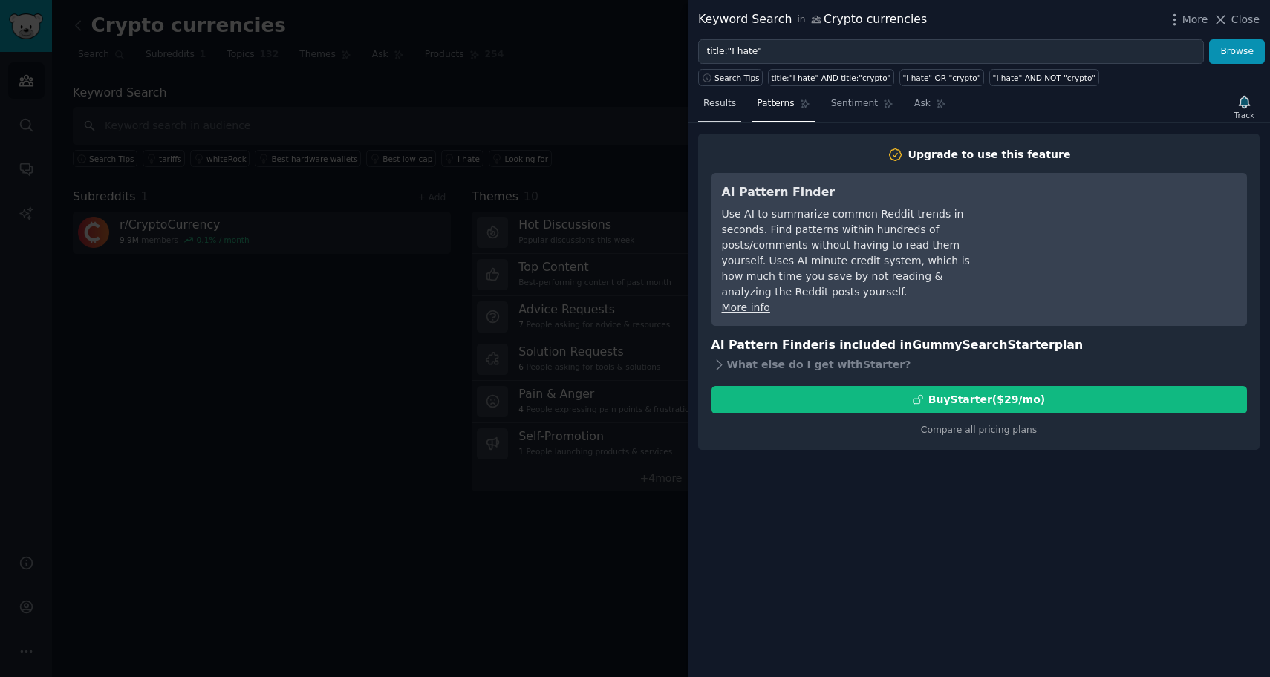
click at [723, 108] on span "Results" at bounding box center [719, 103] width 33 height 13
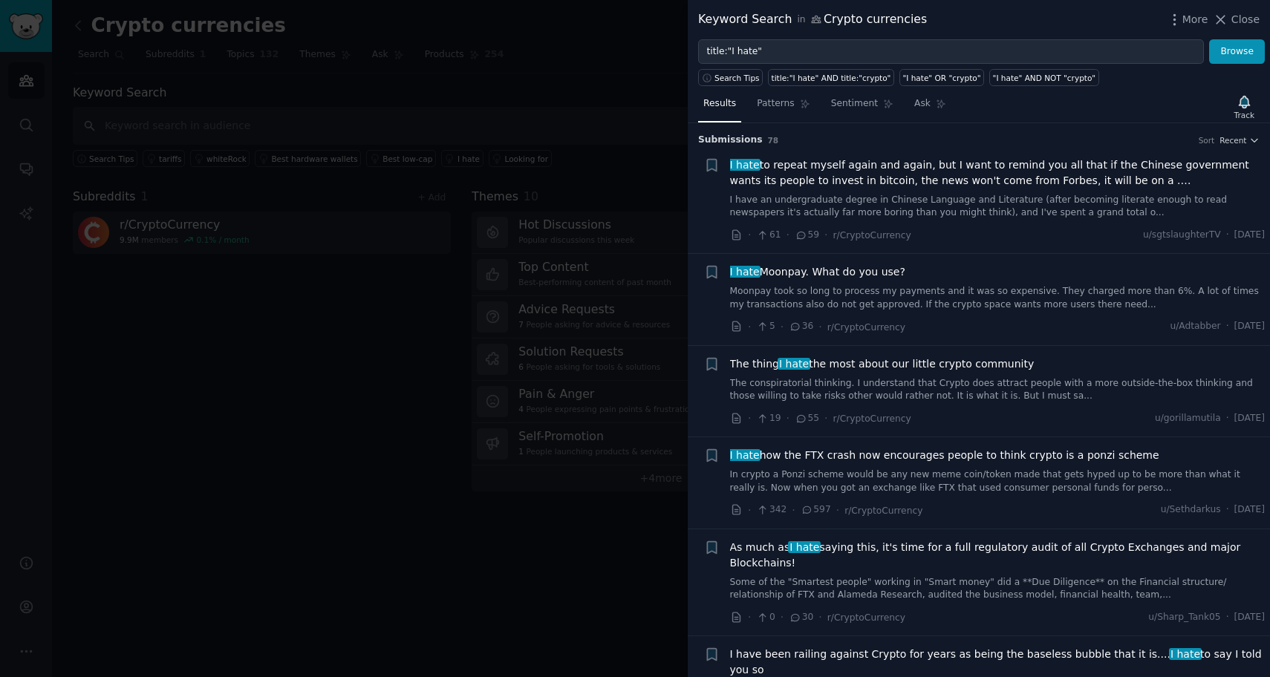
click at [382, 512] on div at bounding box center [635, 338] width 1270 height 677
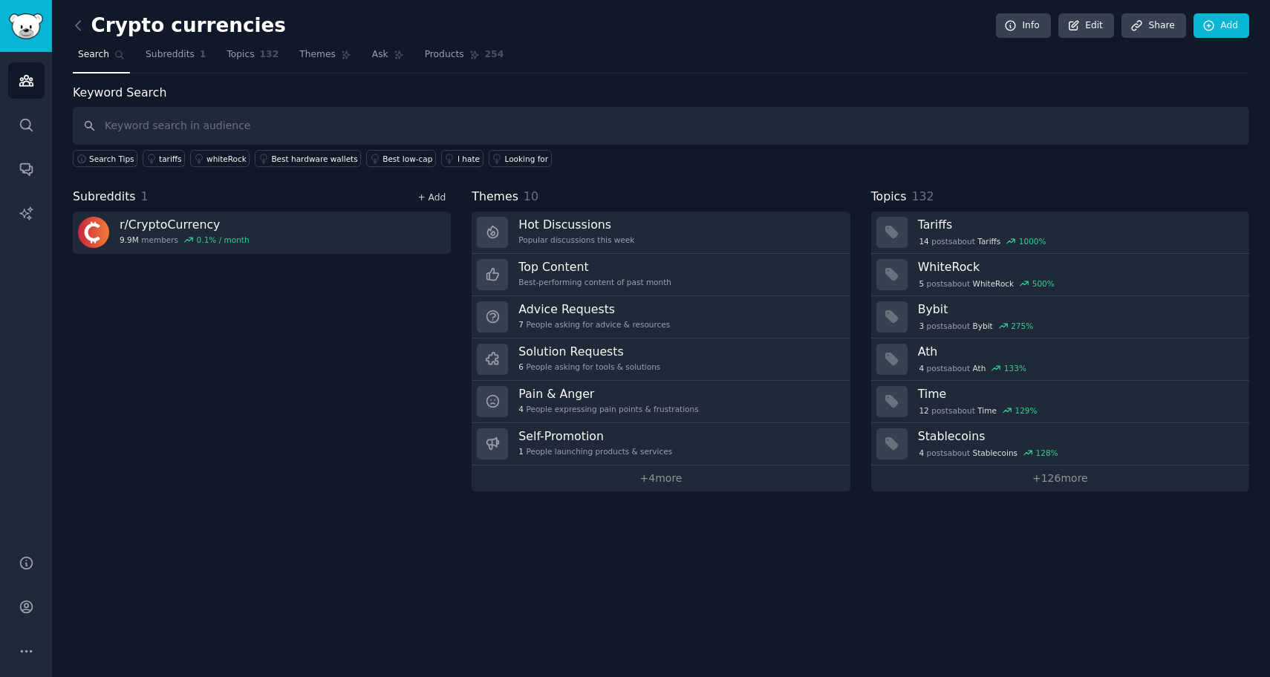
click at [432, 198] on link "+ Add" at bounding box center [431, 197] width 28 height 10
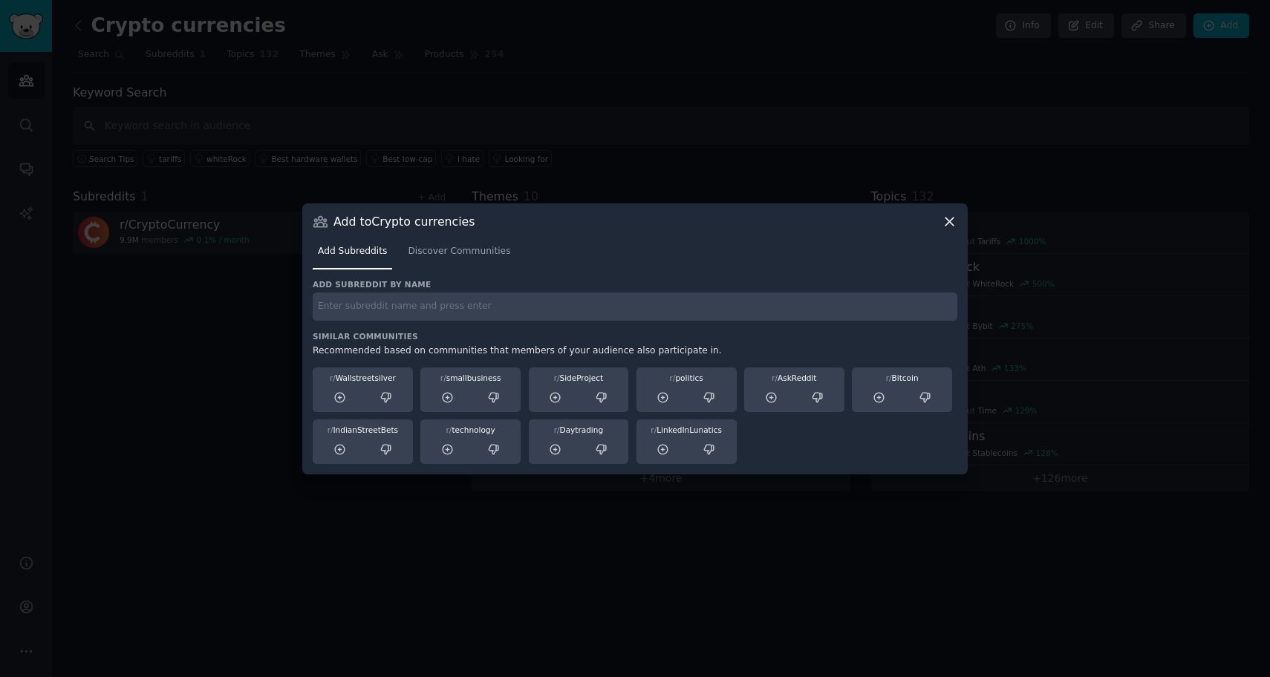
click at [531, 309] on input "text" at bounding box center [635, 307] width 645 height 29
type input "blockchain"
